Goal: Task Accomplishment & Management: Complete application form

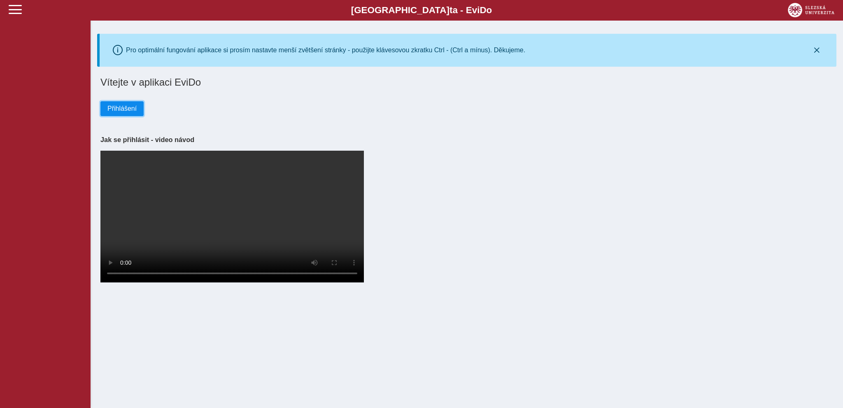
click at [120, 112] on span "Přihlášení" at bounding box center [121, 108] width 29 height 7
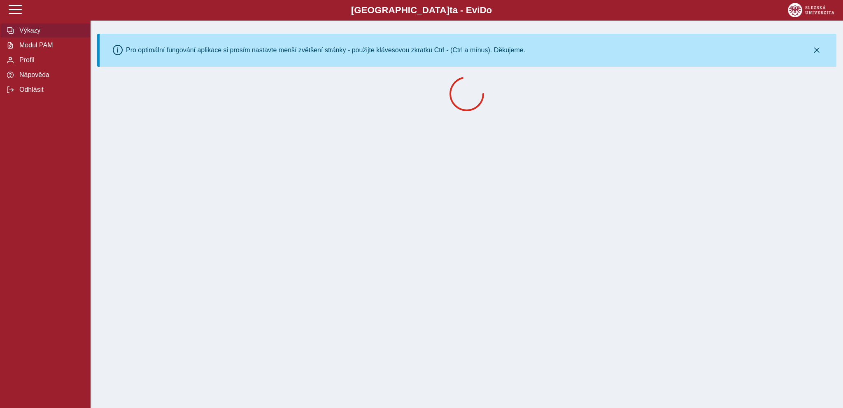
click at [30, 34] on span "Výkazy" at bounding box center [50, 30] width 67 height 7
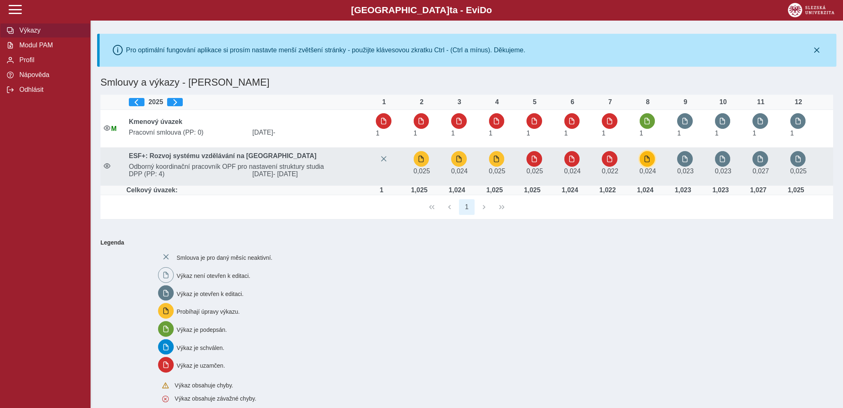
click at [650, 156] on span "button" at bounding box center [647, 159] width 7 height 7
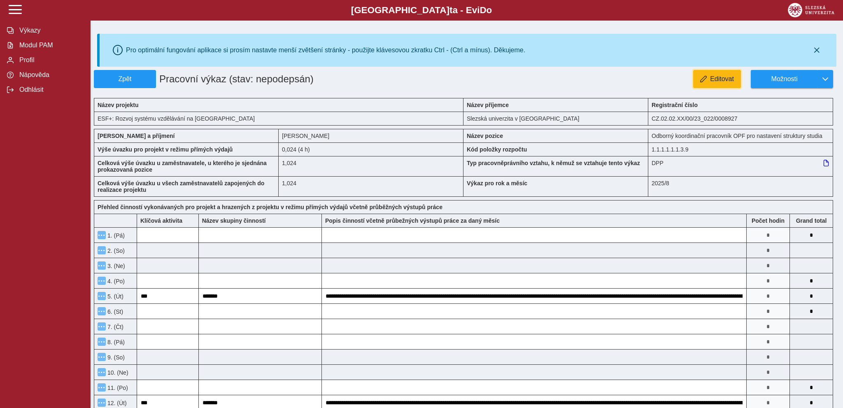
click at [715, 78] on span "Editovat" at bounding box center [722, 78] width 24 height 7
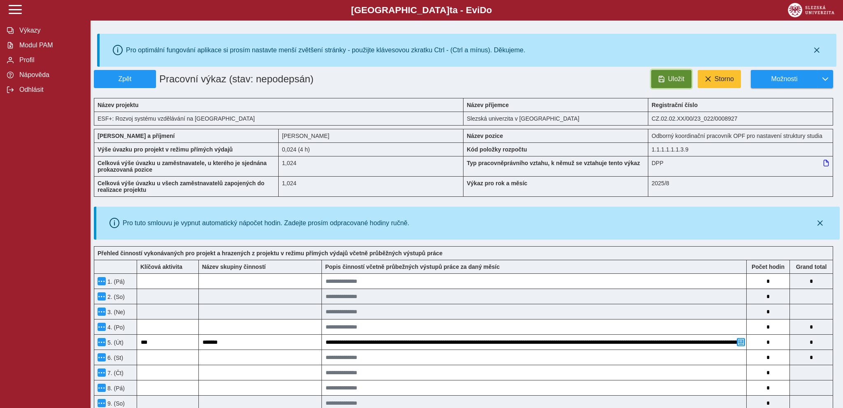
click at [669, 76] on span "Uložit" at bounding box center [676, 78] width 16 height 7
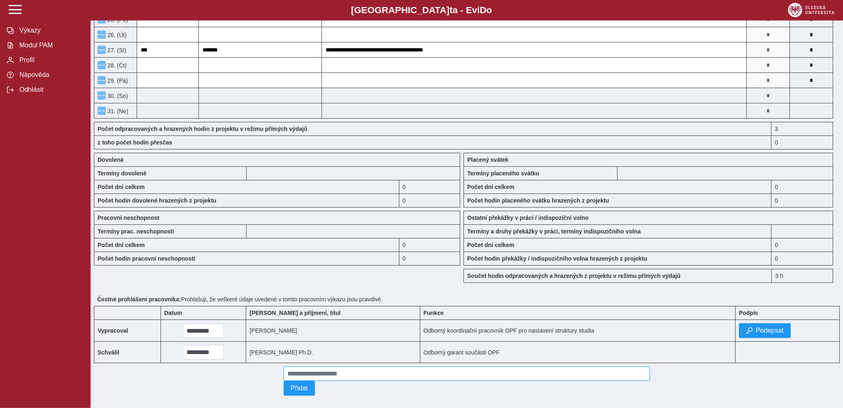
scroll to position [612, 0]
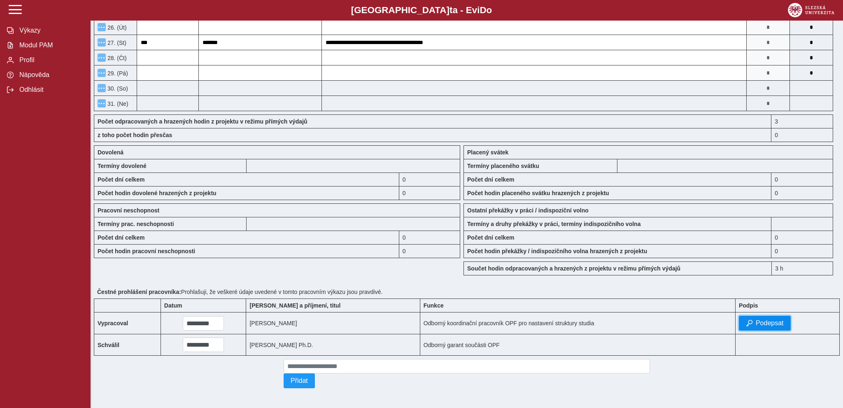
click at [763, 319] on span "Podepsat" at bounding box center [770, 322] width 28 height 7
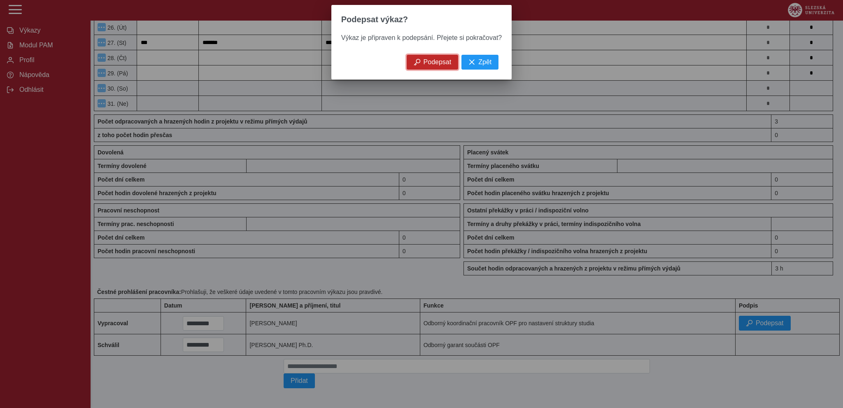
click at [436, 64] on span "Podepsat" at bounding box center [438, 61] width 28 height 7
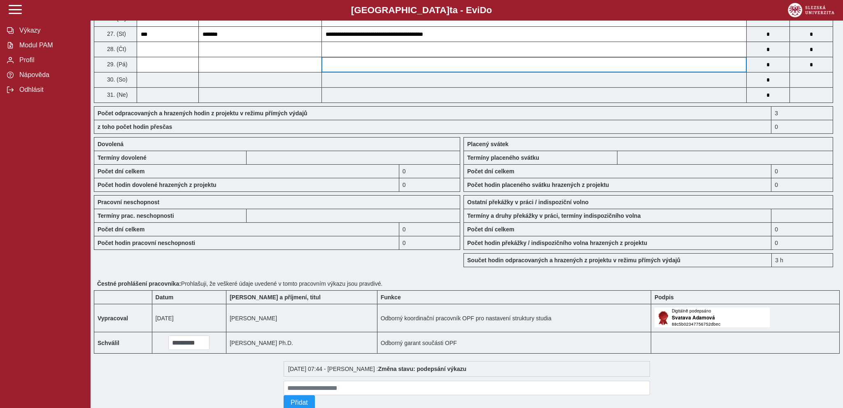
scroll to position [611, 0]
click at [26, 34] on span "Výkazy" at bounding box center [50, 30] width 67 height 7
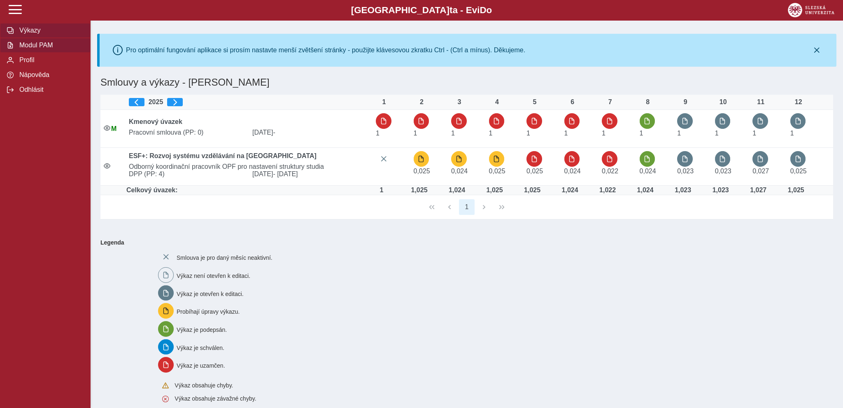
click at [27, 49] on span "Modul PAM" at bounding box center [50, 45] width 67 height 7
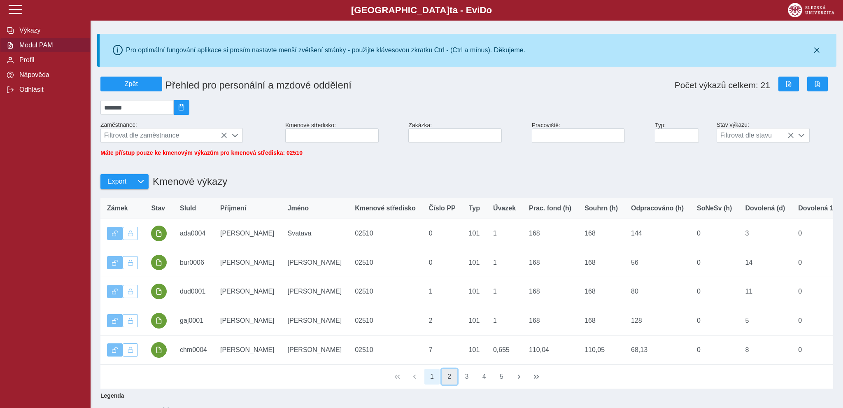
click at [447, 383] on button "2" at bounding box center [450, 377] width 16 height 16
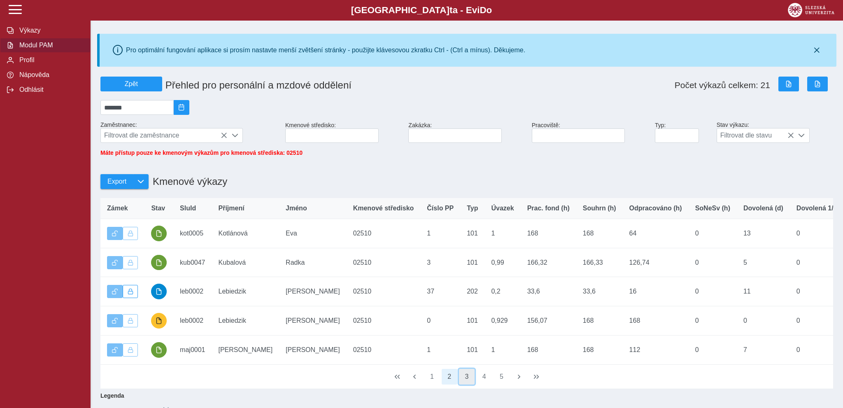
click at [470, 383] on button "3" at bounding box center [467, 377] width 16 height 16
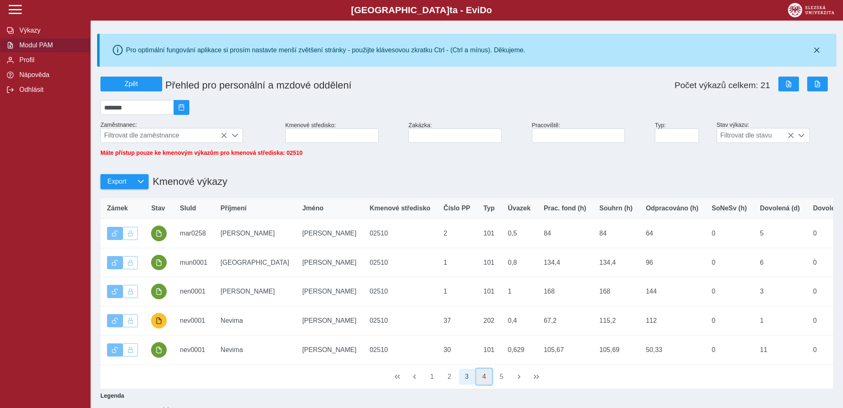
click at [483, 382] on button "4" at bounding box center [484, 377] width 16 height 16
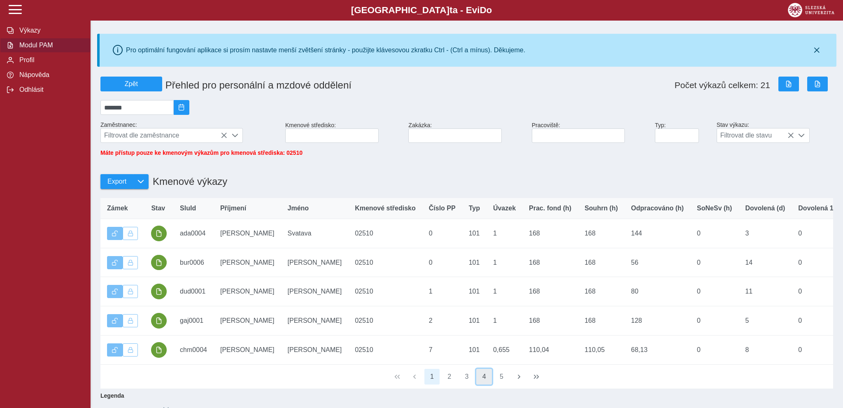
click at [487, 382] on button "4" at bounding box center [484, 377] width 16 height 16
